Goal: Participate in discussion: Engage in conversation with other users on a specific topic

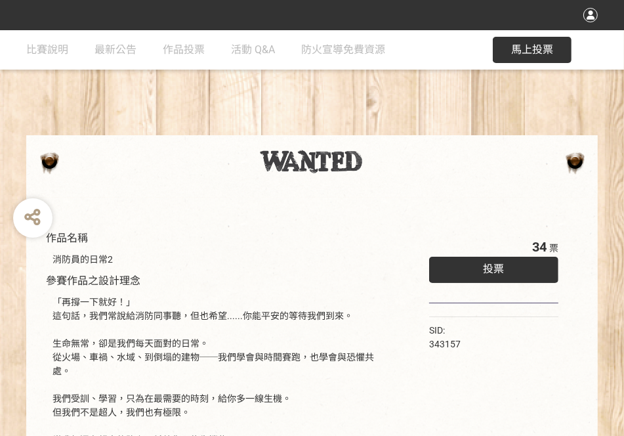
click at [539, 41] on button "馬上投票" at bounding box center [532, 50] width 79 height 26
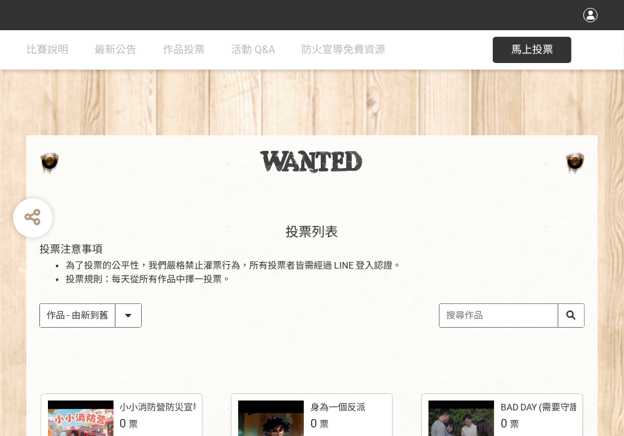
click at [518, 319] on input "search" at bounding box center [512, 315] width 144 height 23
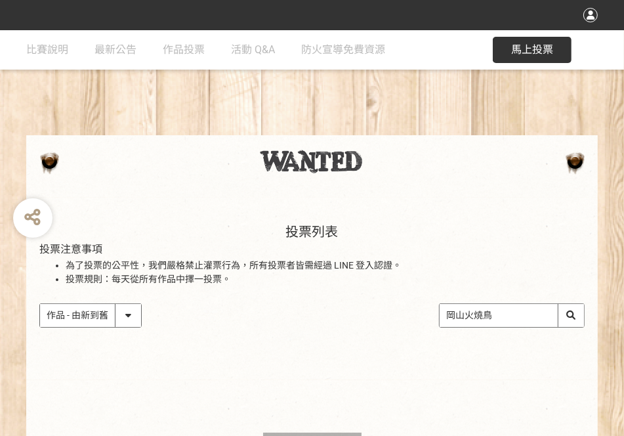
drag, startPoint x: 509, startPoint y: 312, endPoint x: 381, endPoint y: 309, distance: 128.7
click at [381, 309] on div "作品 - 由新到舊 作品 - 由舊到新 票數 - 由多到少 票數 - 由少到多 岡山火燒鳥" at bounding box center [311, 315] width 545 height 24
type input "e"
type input "弓"
type input "消防員的日常"
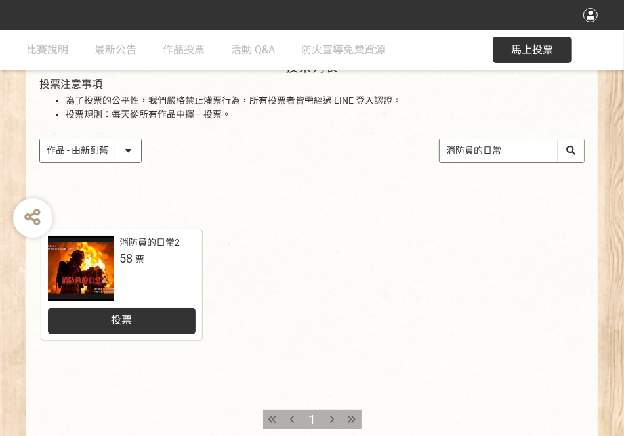
scroll to position [175, 0]
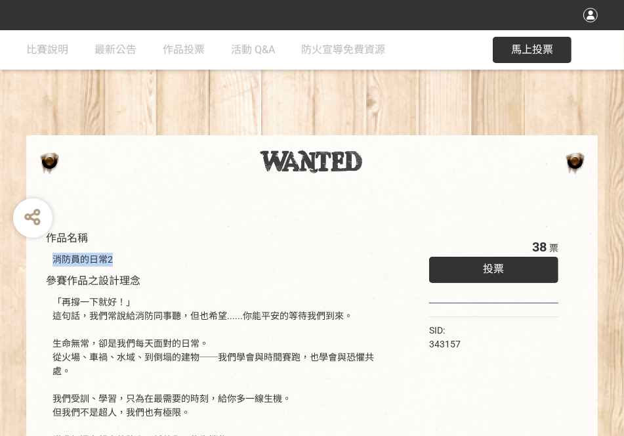
drag, startPoint x: 138, startPoint y: 255, endPoint x: 54, endPoint y: 259, distance: 83.5
click at [54, 259] on div "消防員的日常2" at bounding box center [221, 260] width 337 height 14
copy div "消防員的日常2"
click at [520, 265] on div "投票" at bounding box center [493, 270] width 129 height 26
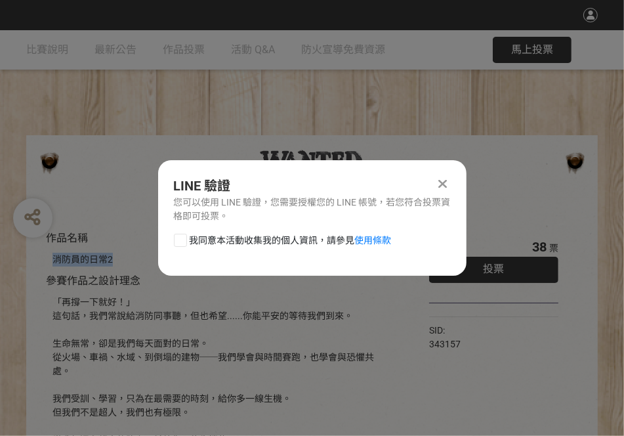
click at [186, 240] on div at bounding box center [180, 240] width 13 height 13
checkbox input "true"
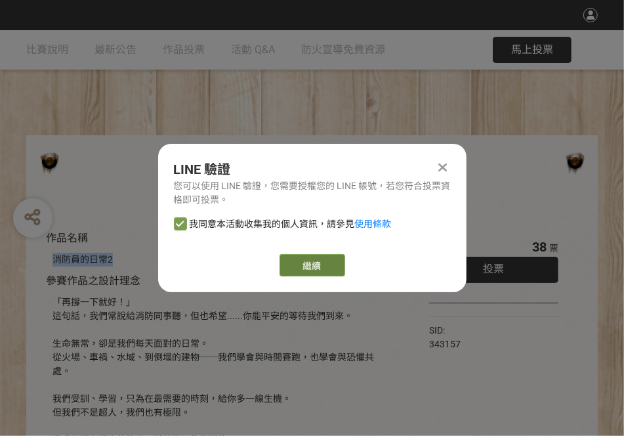
click at [323, 268] on link "繼續" at bounding box center [313, 265] width 66 height 22
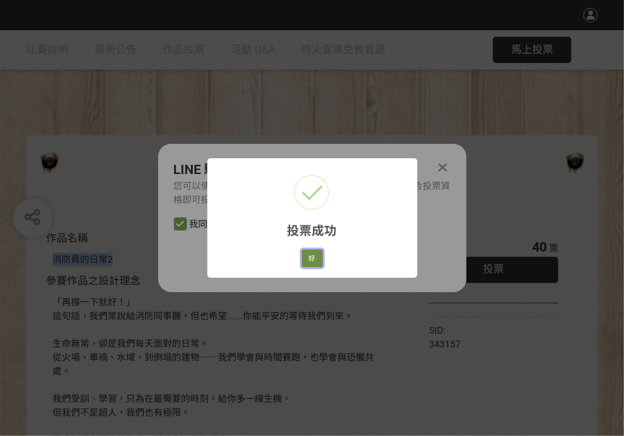
click at [307, 257] on button "好" at bounding box center [312, 258] width 21 height 18
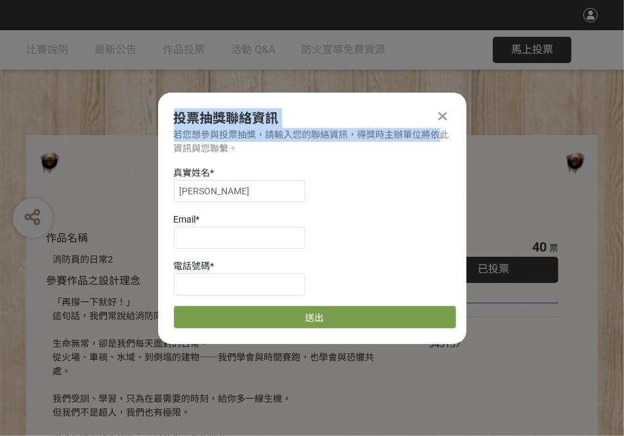
drag, startPoint x: 441, startPoint y: 115, endPoint x: 431, endPoint y: 156, distance: 42.0
click at [433, 144] on div "投票抽獎聯絡資訊 若您想參與投票抽獎，請輸入您的聯絡資訊，得獎時主辦單位將依此資訊與您聯繫。 真實姓名 * 乃蓉 Email * 電話號碼 * 送出" at bounding box center [312, 218] width 308 height 251
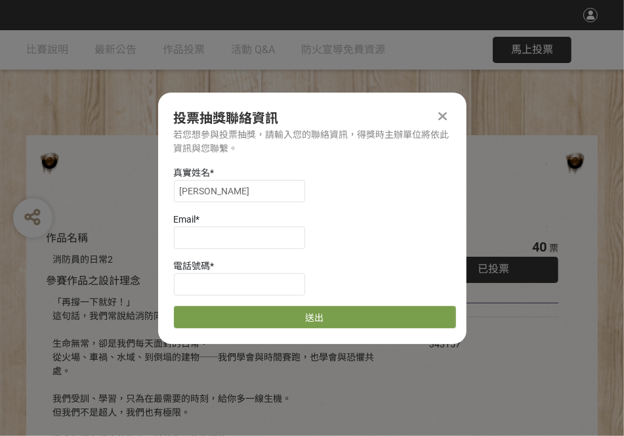
click at [416, 254] on div "真實姓名 * 乃蓉 Email * 電話號碼 * 送出" at bounding box center [312, 247] width 308 height 162
click at [444, 117] on icon at bounding box center [442, 116] width 9 height 13
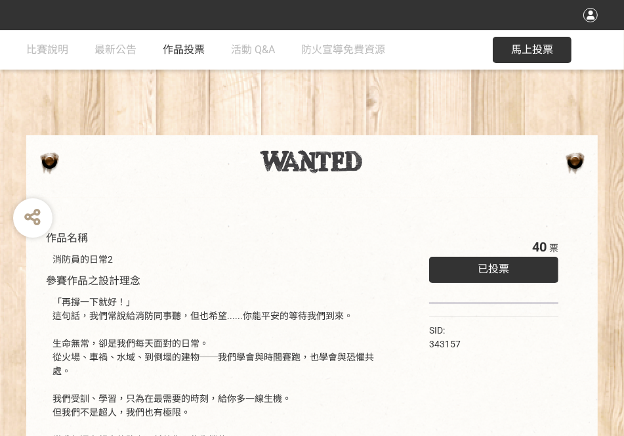
click at [181, 49] on span "作品投票" at bounding box center [184, 49] width 42 height 12
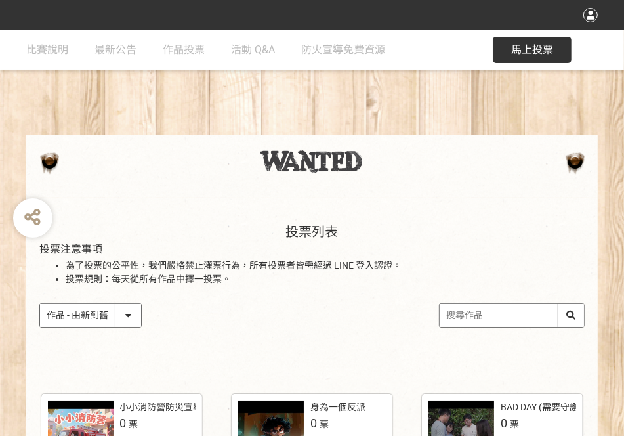
click at [128, 312] on select "作品 - 由新到舊 作品 - 由舊到新 票數 - 由多到少 票數 - 由少到多" at bounding box center [90, 315] width 101 height 23
select select "vote"
click at [40, 304] on select "作品 - 由新到舊 作品 - 由舊到新 票數 - 由多到少 票數 - 由少到多" at bounding box center [90, 315] width 101 height 23
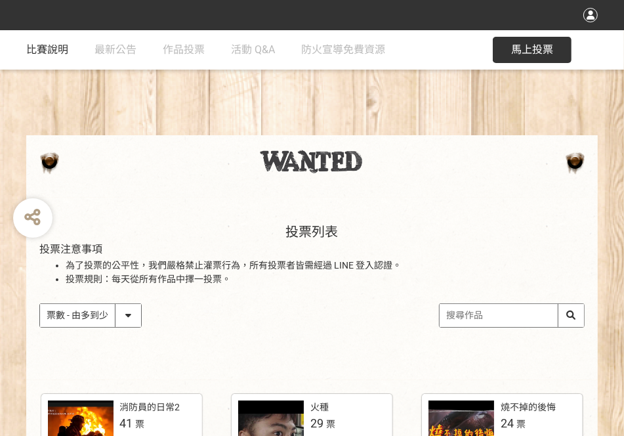
click at [49, 46] on span "比賽說明" at bounding box center [47, 49] width 42 height 12
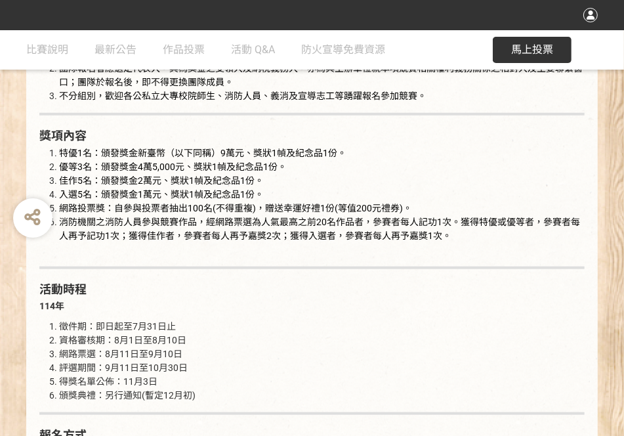
scroll to position [700, 0]
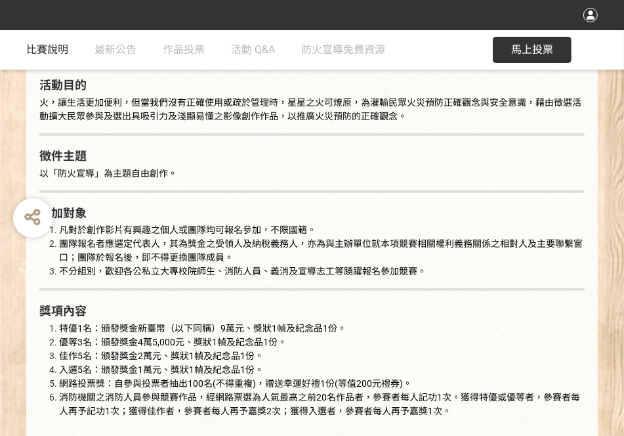
click at [60, 54] on span "比賽說明" at bounding box center [47, 49] width 42 height 12
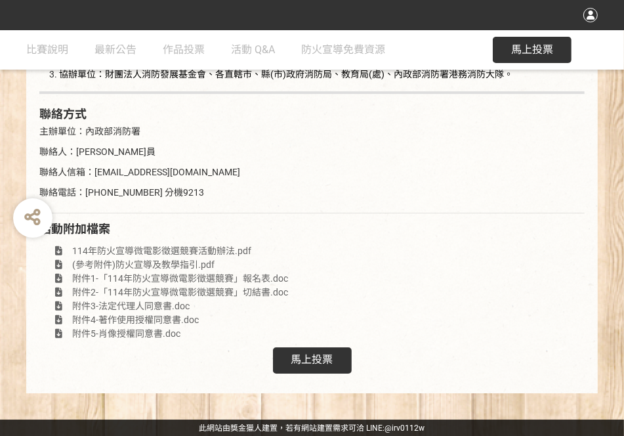
scroll to position [2633, 0]
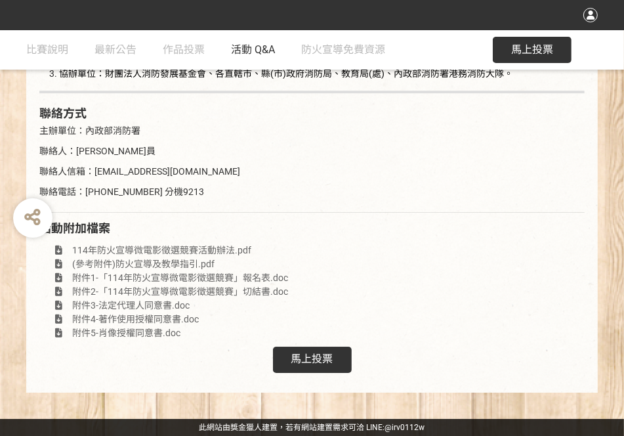
click at [272, 53] on span "活動 Q&A" at bounding box center [253, 49] width 44 height 12
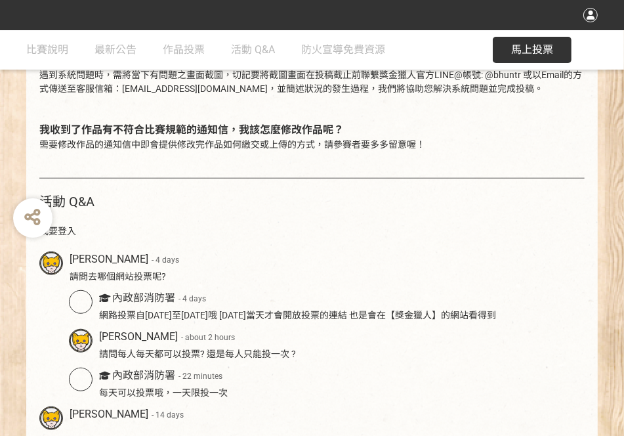
scroll to position [700, 0]
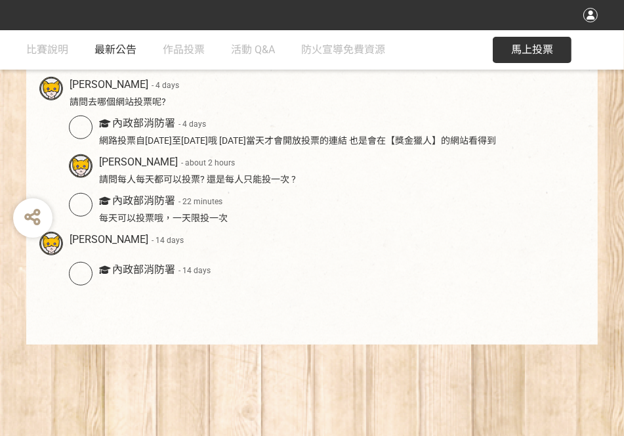
click at [108, 50] on span "最新公告" at bounding box center [116, 49] width 42 height 12
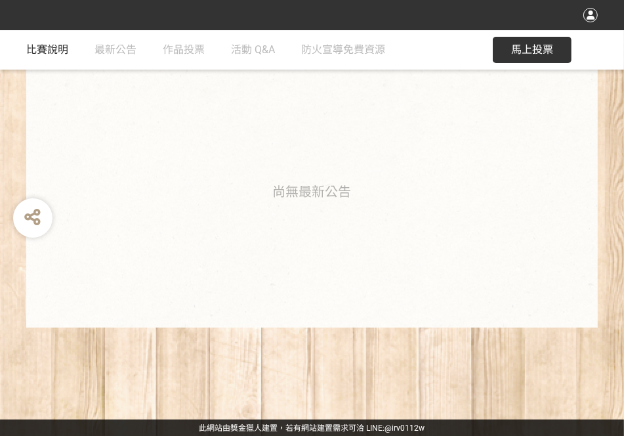
click at [47, 49] on span "比賽說明" at bounding box center [47, 49] width 42 height 12
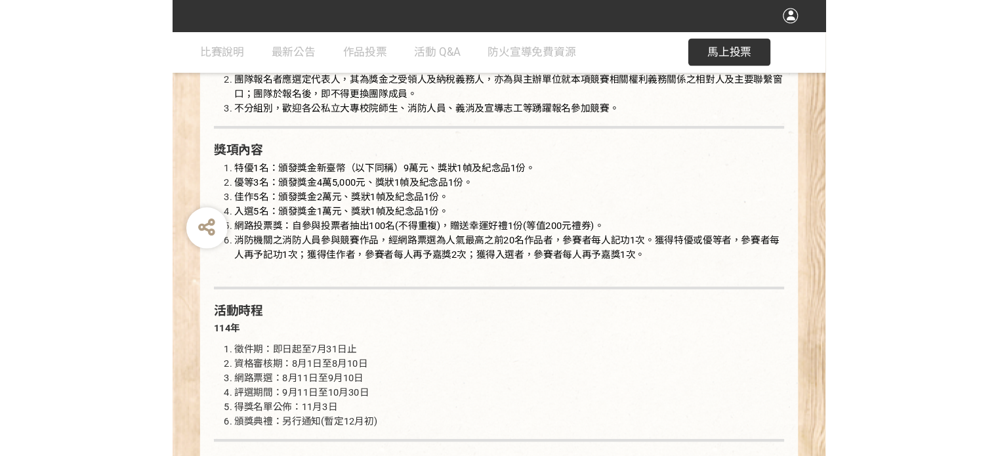
scroll to position [875, 0]
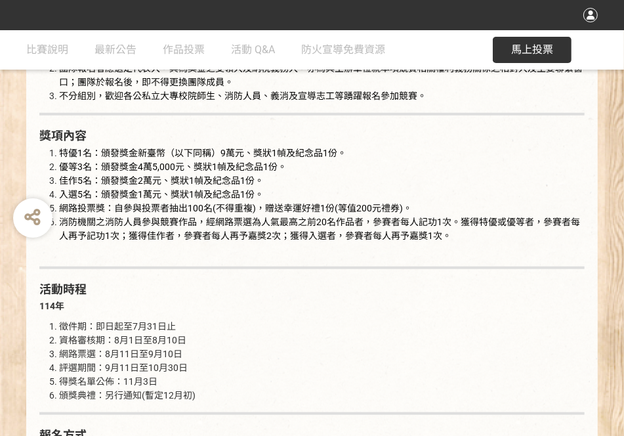
click at [108, 224] on span "消防機關之消防人員參與競賽作品，經網路票選為人氣最高之前20名作品者，參賽者每人記功1次。獲得特優或優等者，參賽者每人再予記功1次；獲得佳作者，參賽者每人再予…" at bounding box center [319, 229] width 521 height 24
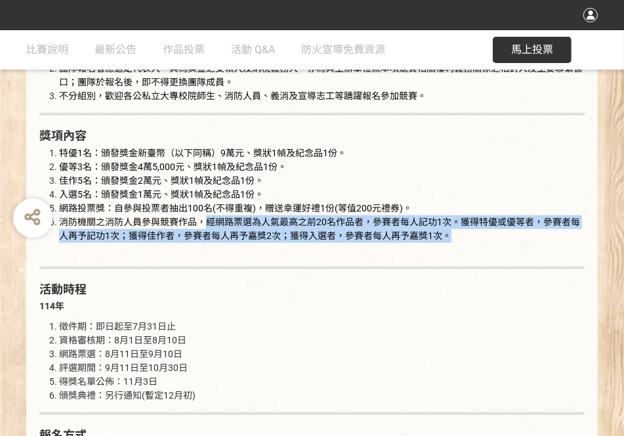
drag, startPoint x: 205, startPoint y: 223, endPoint x: 452, endPoint y: 233, distance: 247.0
click at [452, 233] on li "消防機關之消防人員參與競賽作品，經網路票選為人氣最高之前20名作品者，參賽者每人記功1次。獲得特優或優等者，參賽者每人再予記功1次；獲得佳作者，參賽者每人再予…" at bounding box center [322, 235] width 526 height 41
copy span "經網路票選為人氣最高之前20名作品者，參賽者每人記功1次。獲得特優或優等者，參賽者每人再予記功1次；獲得佳作者，參賽者每人再予嘉獎2次；獲得入選者，參賽者每人…"
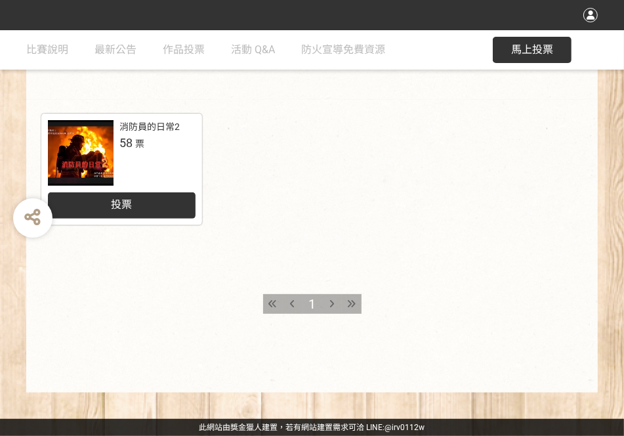
scroll to position [105, 0]
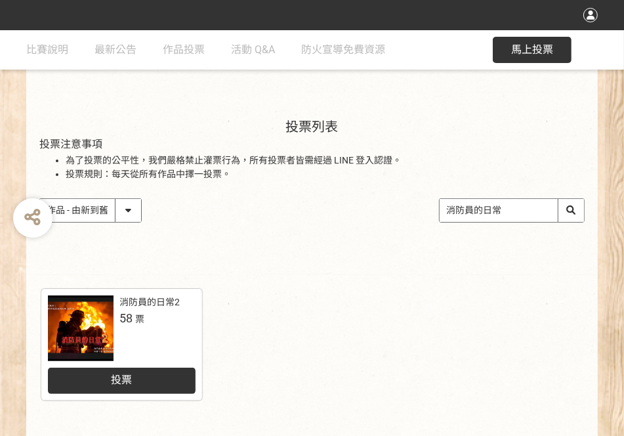
click at [125, 205] on select "作品 - 由新到舊 作品 - 由舊到新 票數 - 由多到少 票數 - 由少到多" at bounding box center [90, 210] width 101 height 23
select select "vote"
click at [40, 199] on select "作品 - 由新到舊 作品 - 由舊到新 票數 - 由多到少 票數 - 由少到多" at bounding box center [90, 210] width 101 height 23
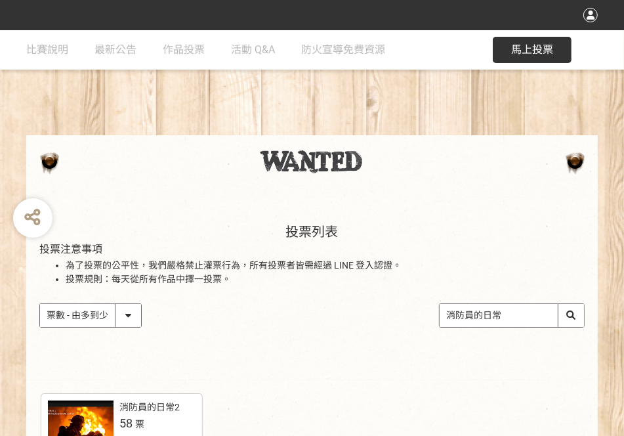
drag, startPoint x: 520, startPoint y: 314, endPoint x: 366, endPoint y: 314, distance: 154.2
click at [366, 314] on div "作品 - 由新到舊 作品 - 由舊到新 票數 - 由多到少 票數 - 由少到多 消防員的日常" at bounding box center [311, 315] width 545 height 24
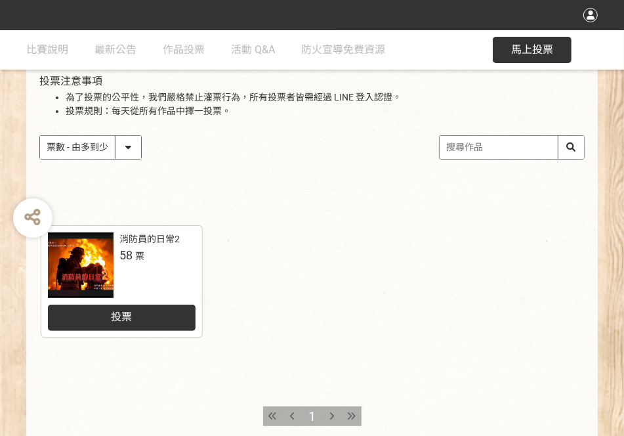
scroll to position [175, 0]
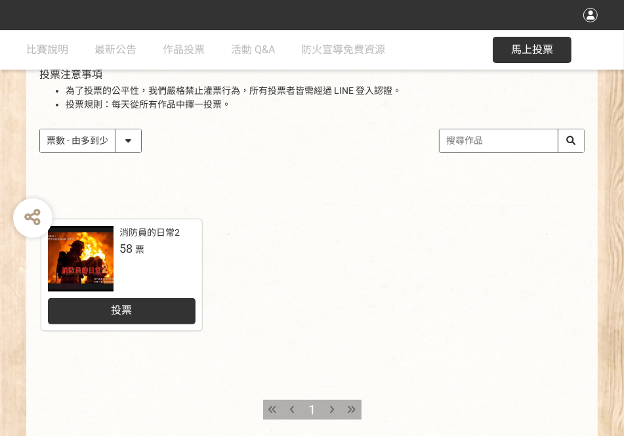
click at [127, 138] on div "收藏這個活動 此網站由獎金獵人建置，若有網站建置需求 可洽 LINE: @irv0112w 分享 比賽說明 最新公告 作品投票 活動 Q&A 防火宣導免費資源…" at bounding box center [312, 183] width 624 height 716
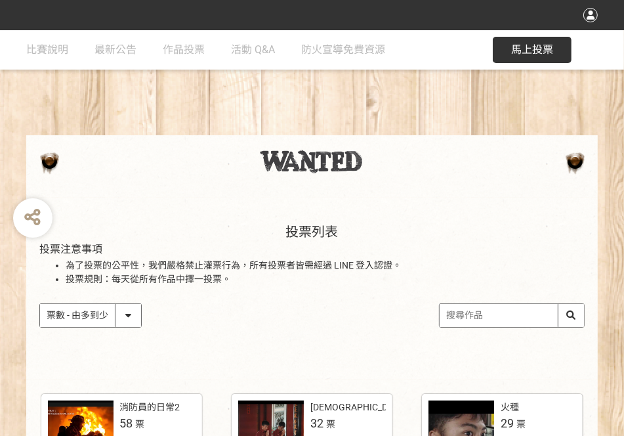
drag, startPoint x: 127, startPoint y: 138, endPoint x: 89, endPoint y: 305, distance: 170.5
click at [40, 304] on select "作品 - 由新到舊 作品 - 由舊到新 票數 - 由多到少 票數 - 由少到多" at bounding box center [90, 315] width 101 height 23
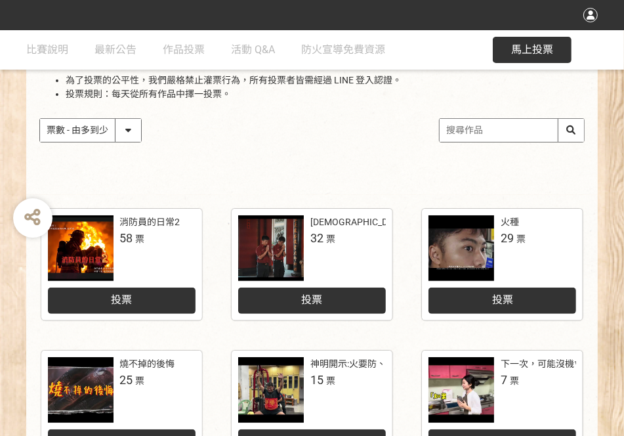
scroll to position [175, 0]
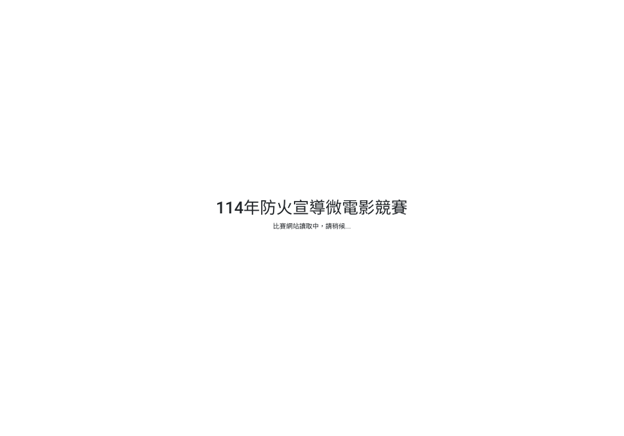
select select "vote"
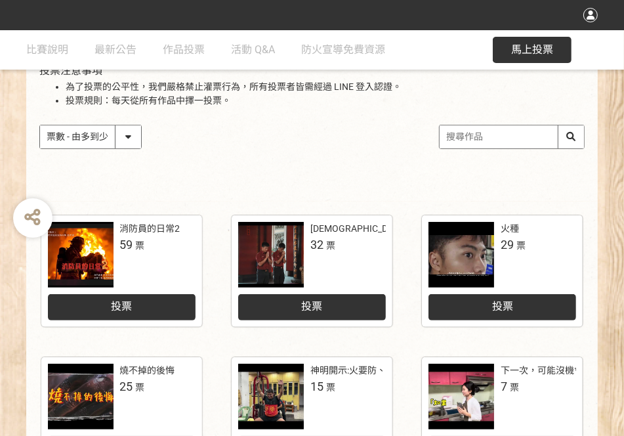
scroll to position [175, 0]
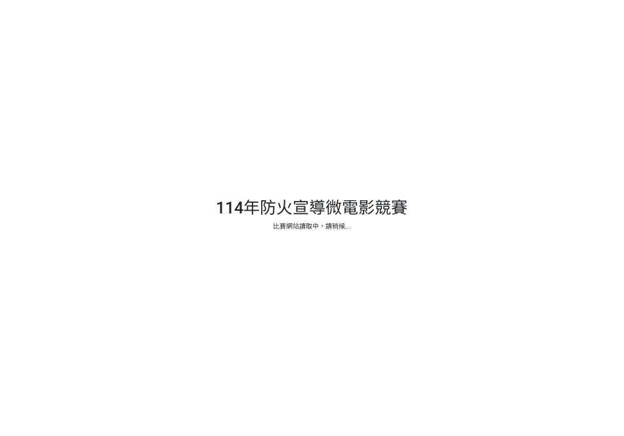
select select "vote"
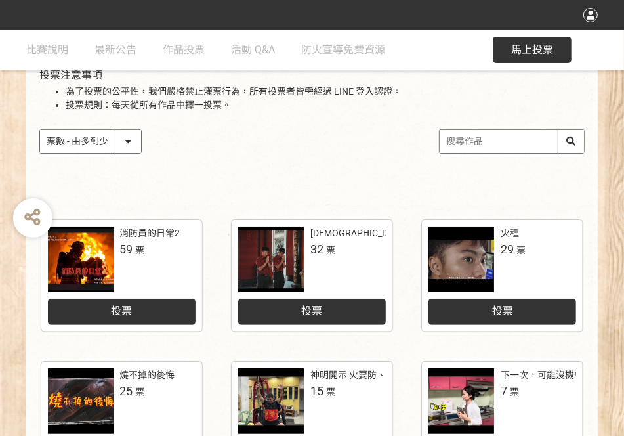
scroll to position [180, 0]
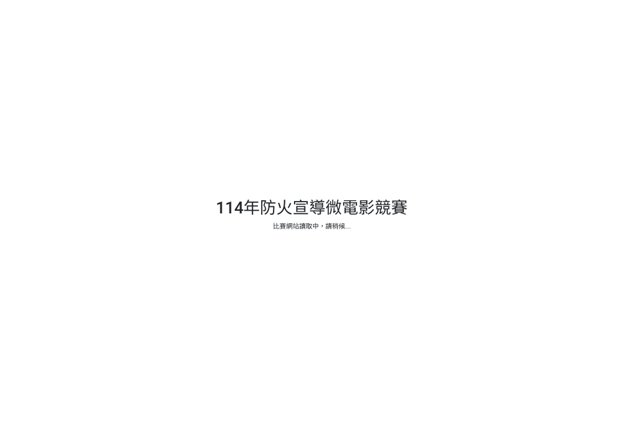
select select "vote"
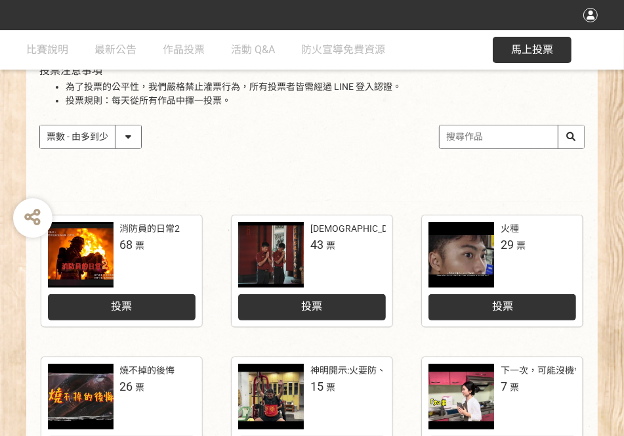
scroll to position [175, 0]
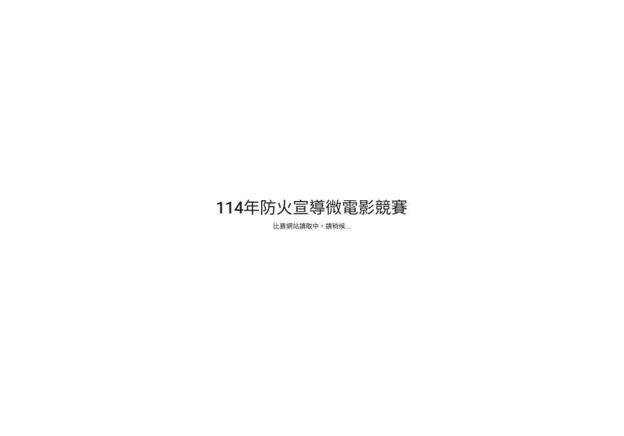
select select "vote"
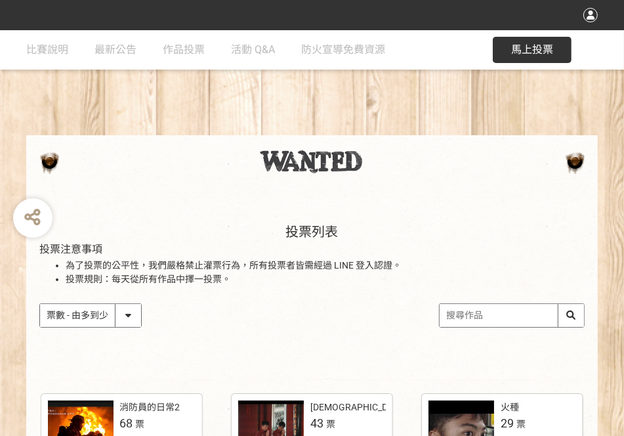
scroll to position [175, 0]
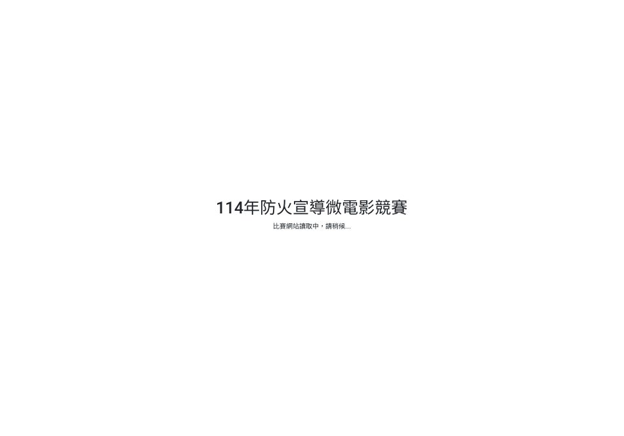
select select "vote"
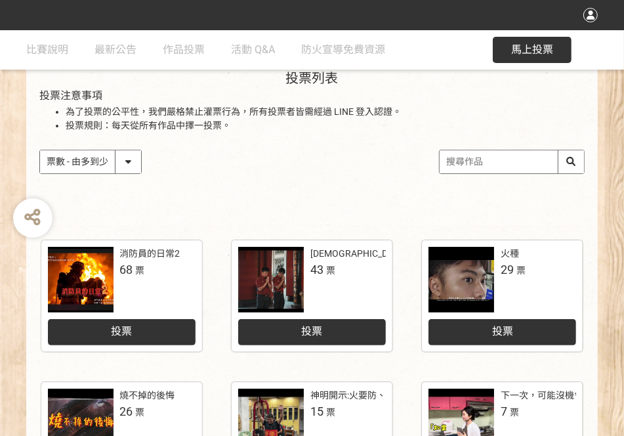
scroll to position [175, 0]
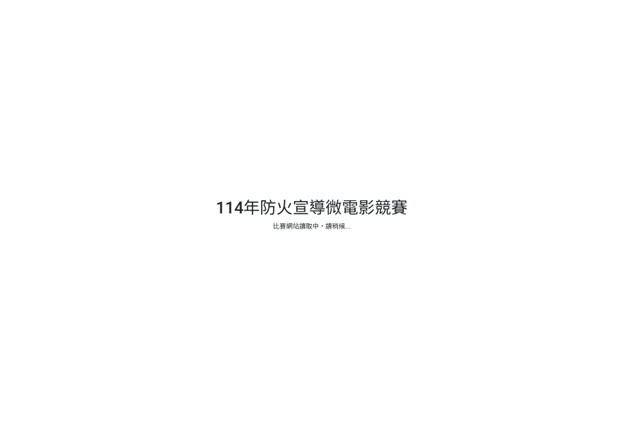
select select "vote"
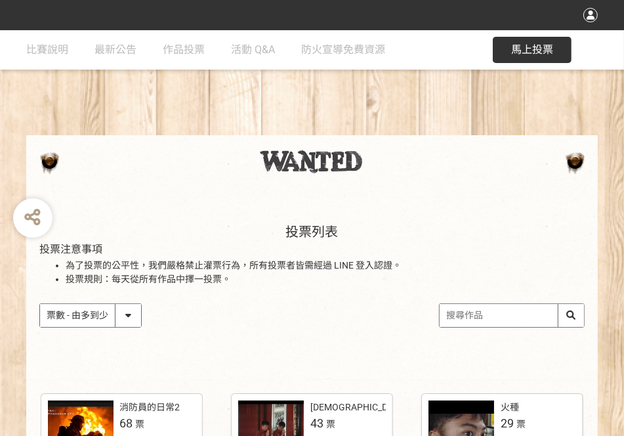
scroll to position [175, 0]
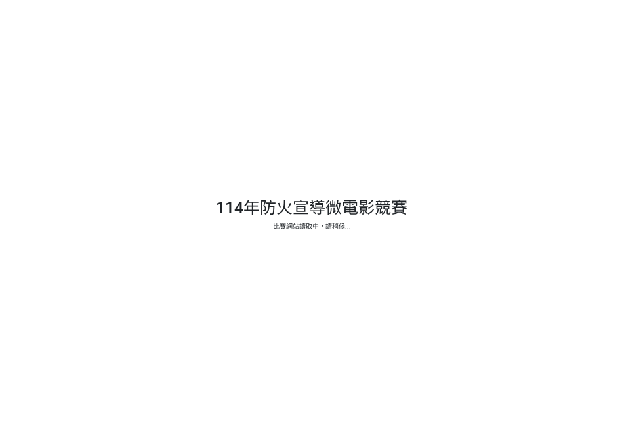
select select "vote"
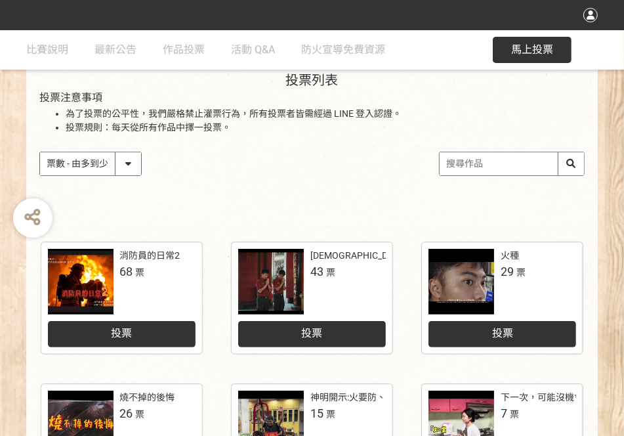
scroll to position [175, 0]
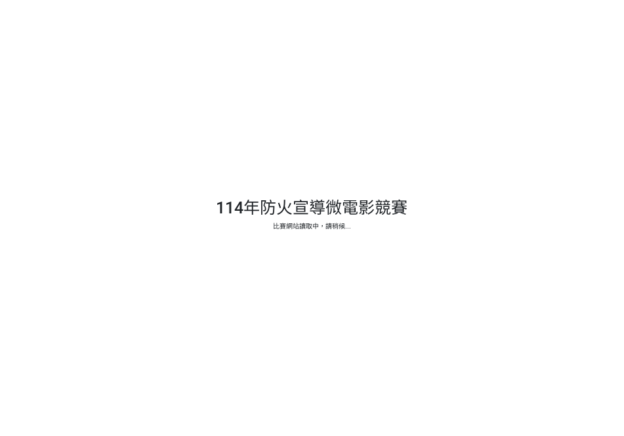
select select "vote"
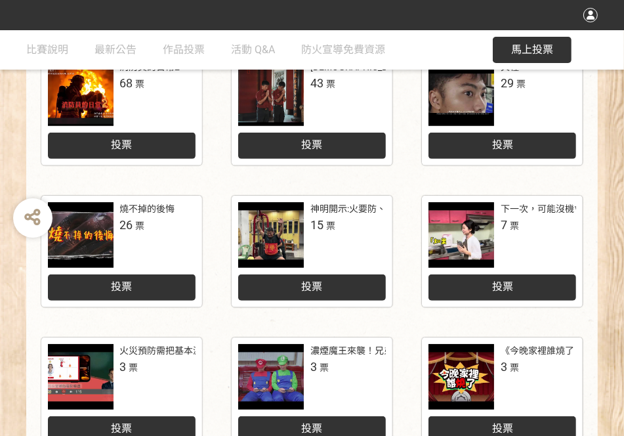
scroll to position [350, 0]
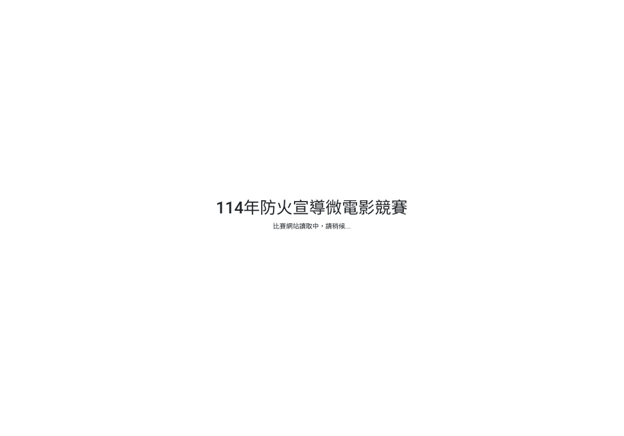
select select "vote"
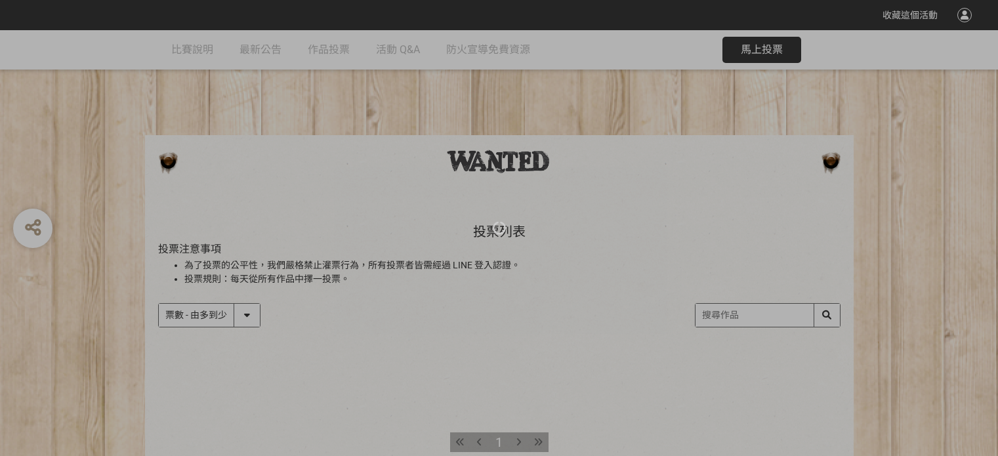
select select "vote"
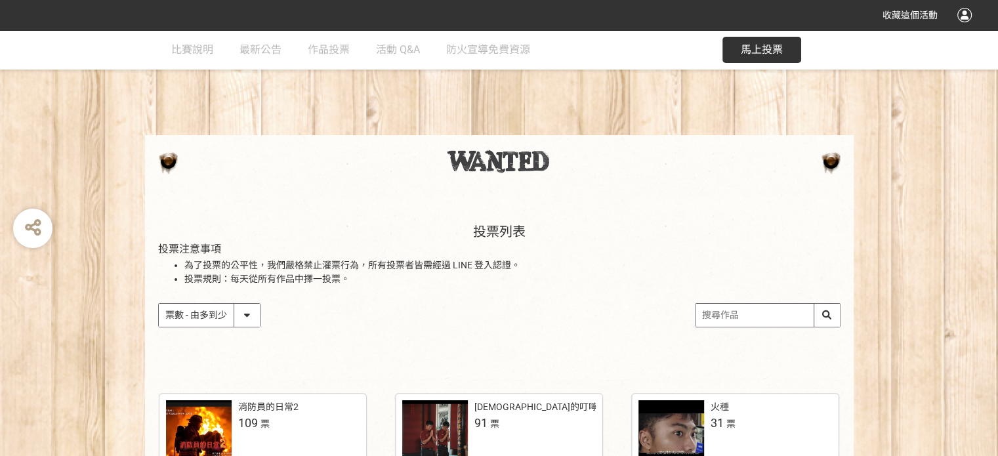
scroll to position [175, 0]
